Goal: Transaction & Acquisition: Purchase product/service

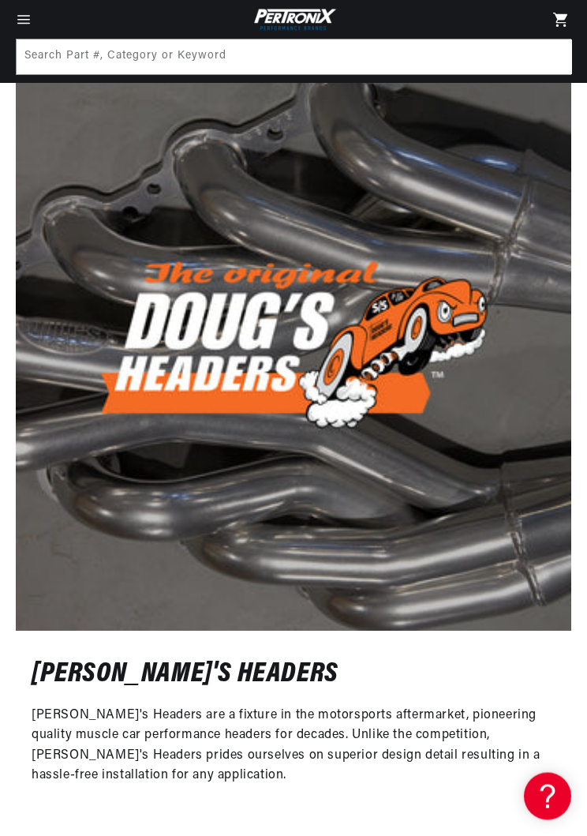
scroll to position [0, 418]
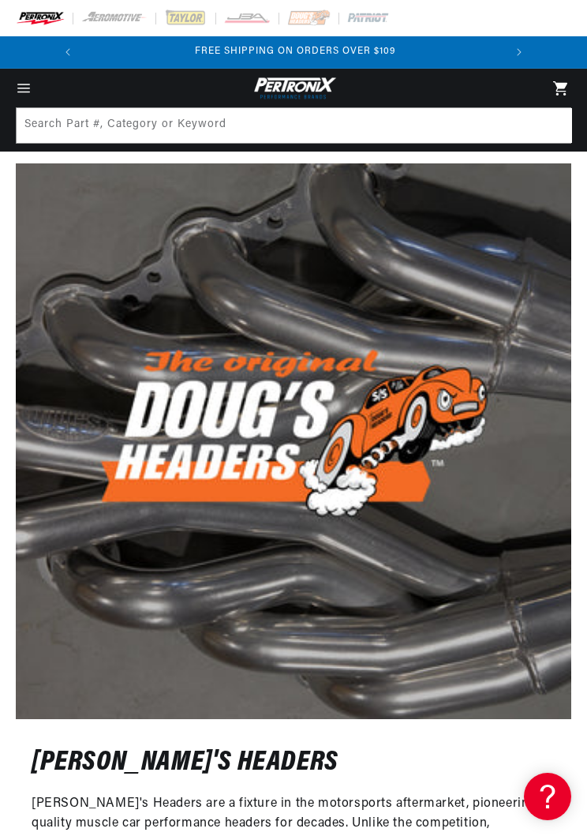
click at [31, 84] on icon "Menu" at bounding box center [24, 89] width 16 height 16
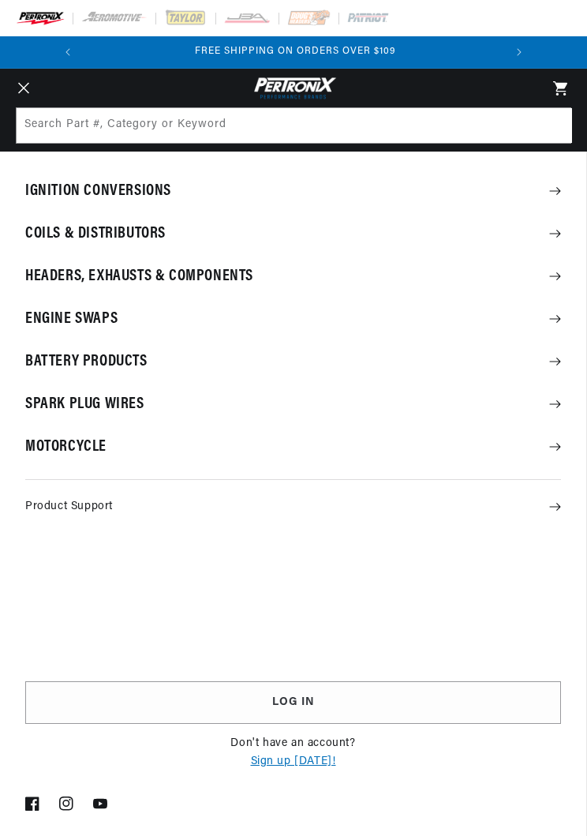
click at [215, 272] on summary "Headers, Exhausts & Components" at bounding box center [293, 276] width 586 height 41
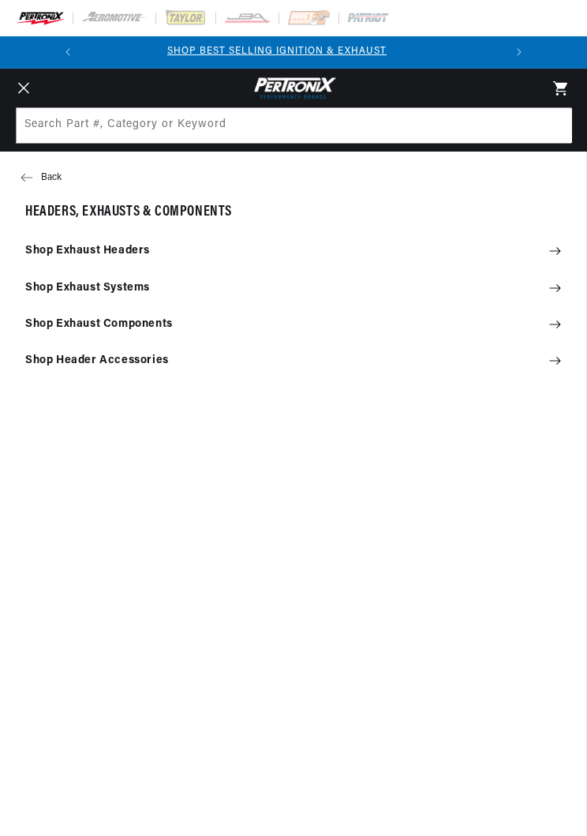
scroll to position [0, 0]
click at [556, 251] on icon at bounding box center [555, 251] width 12 height 12
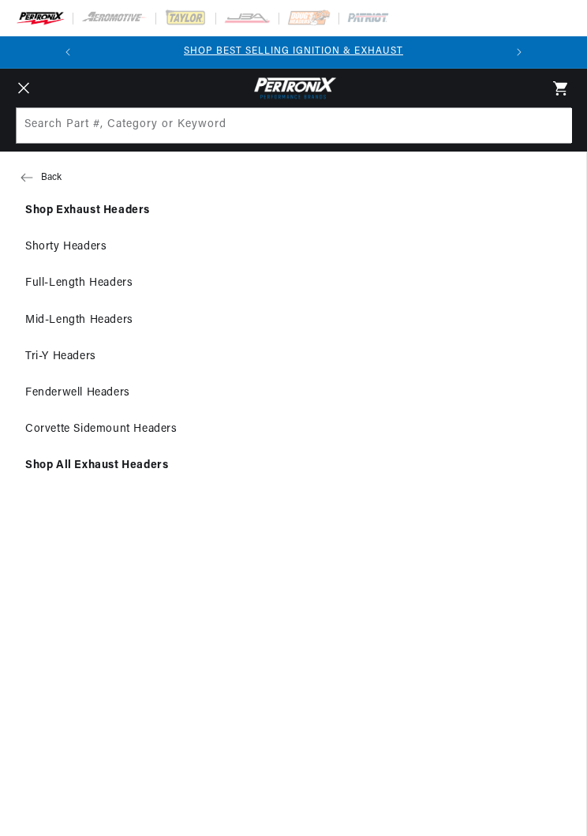
click at [124, 286] on link "Full-Length Headers" at bounding box center [293, 283] width 586 height 35
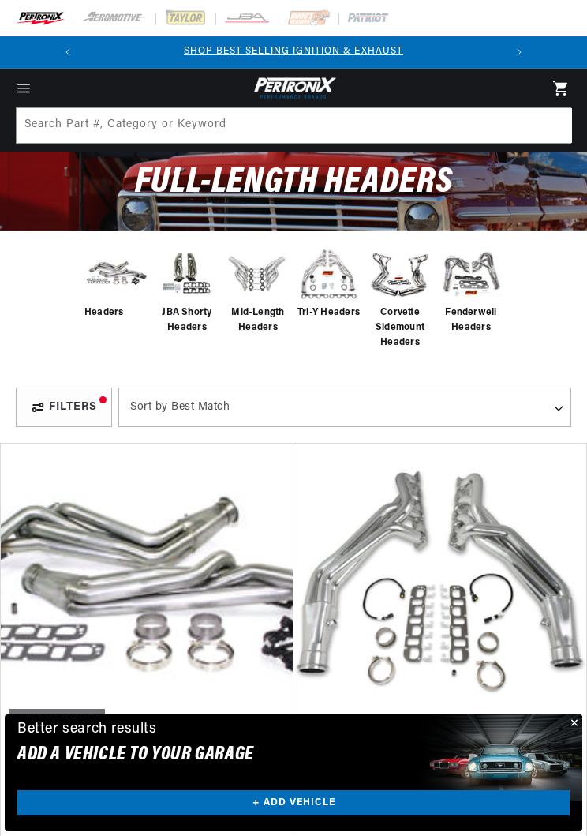
click at [576, 724] on button "Close" at bounding box center [573, 723] width 19 height 19
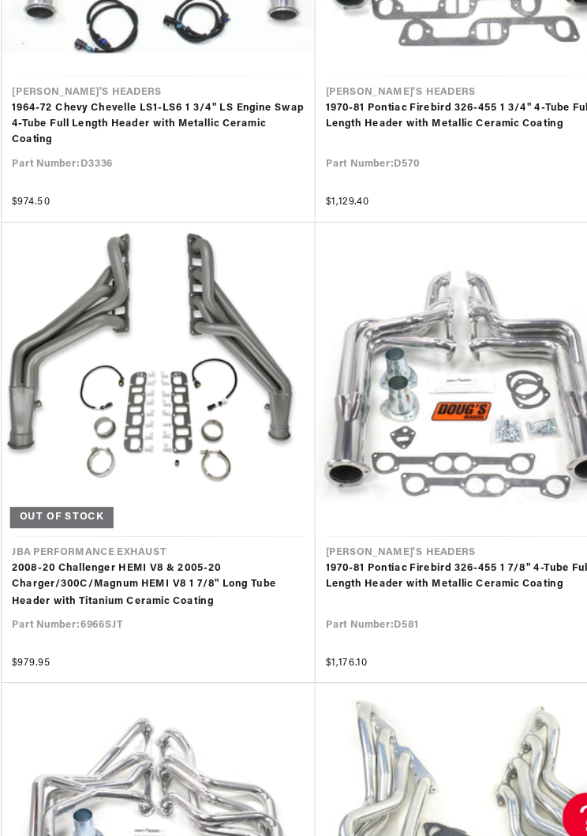
scroll to position [0, 418]
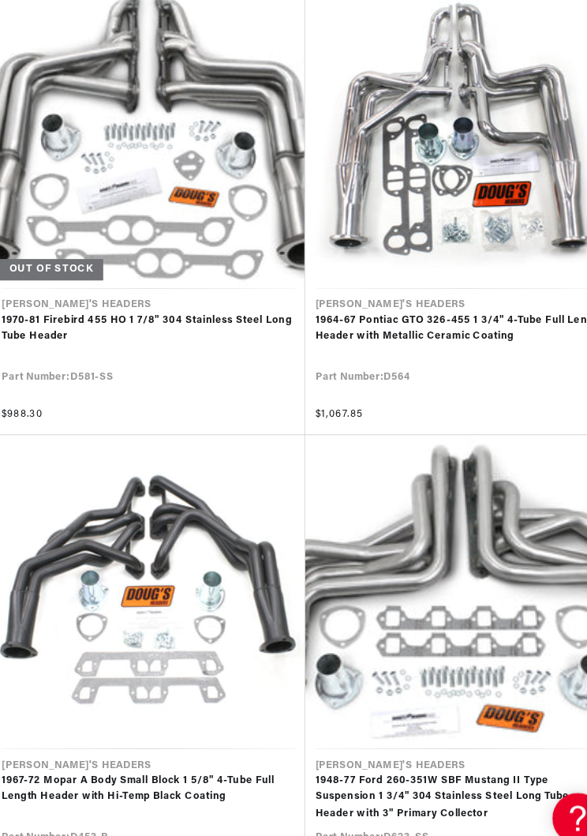
scroll to position [0, 418]
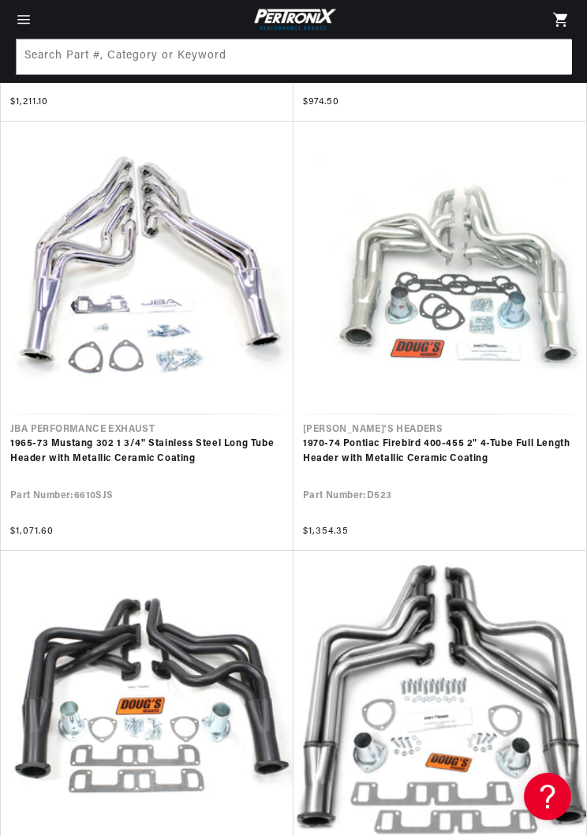
click at [481, 436] on link "1970-74 Pontiac Firebird 400-455 2" 4-Tube Full Length Header with Metallic Cer…" at bounding box center [440, 451] width 274 height 30
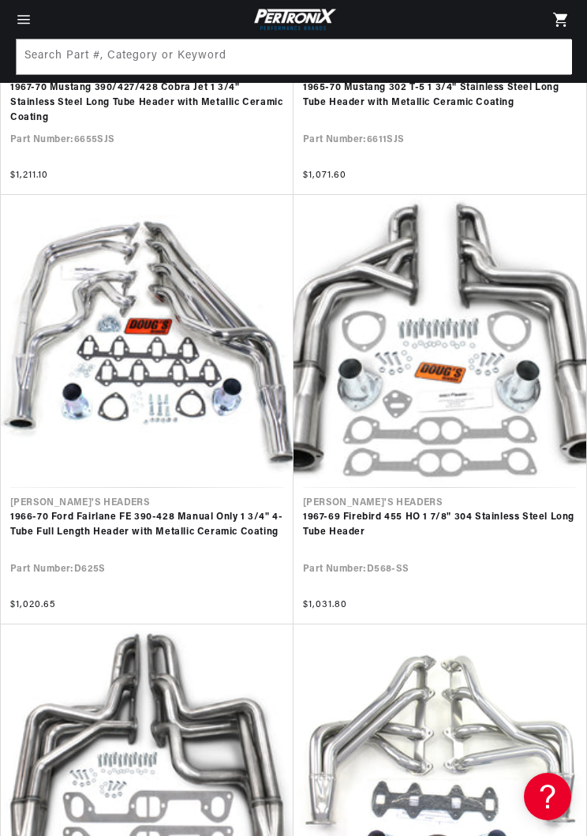
scroll to position [16428, 0]
